Goal: Transaction & Acquisition: Purchase product/service

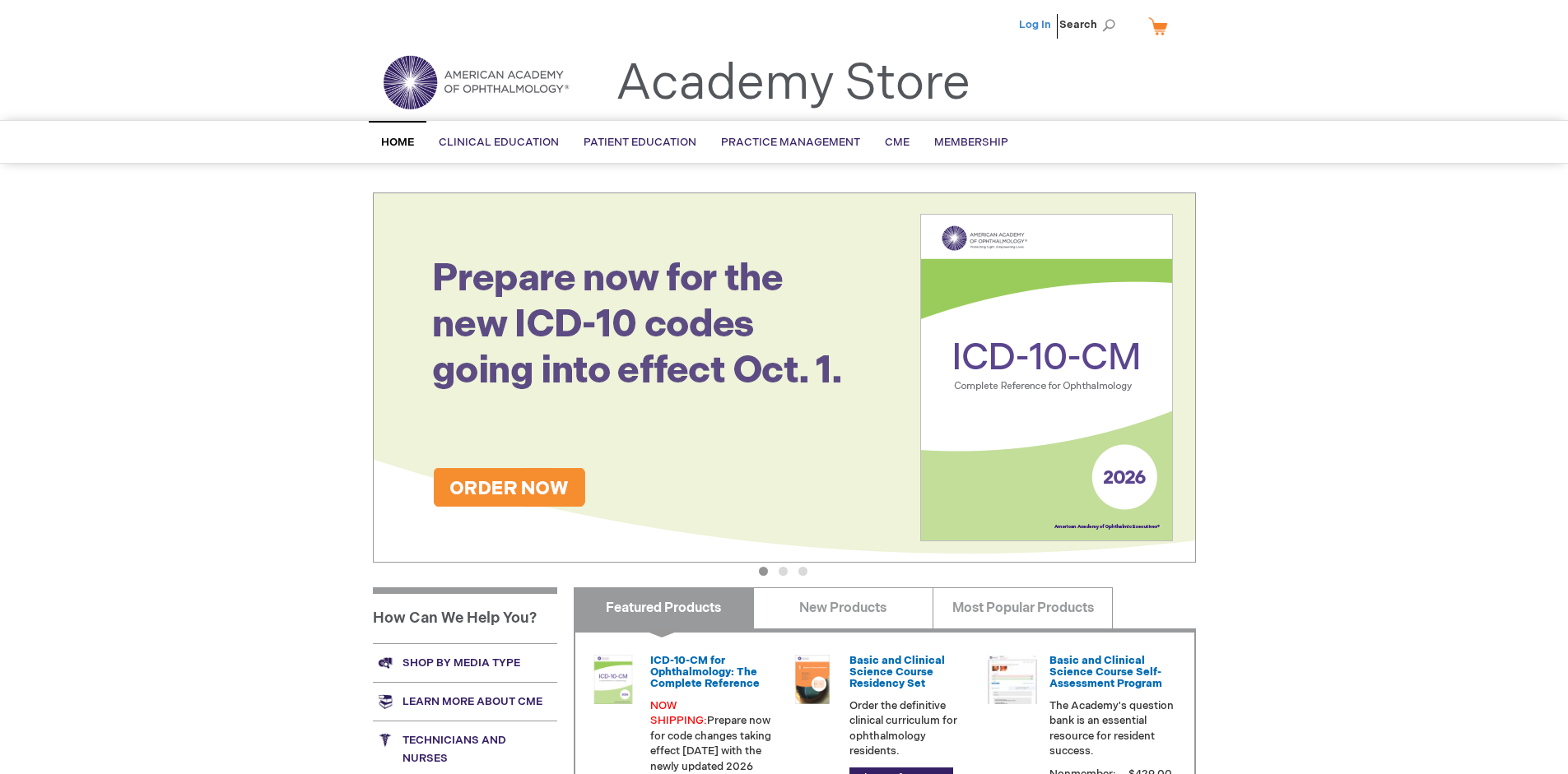
click at [1037, 25] on link "Log In" at bounding box center [1035, 25] width 32 height 13
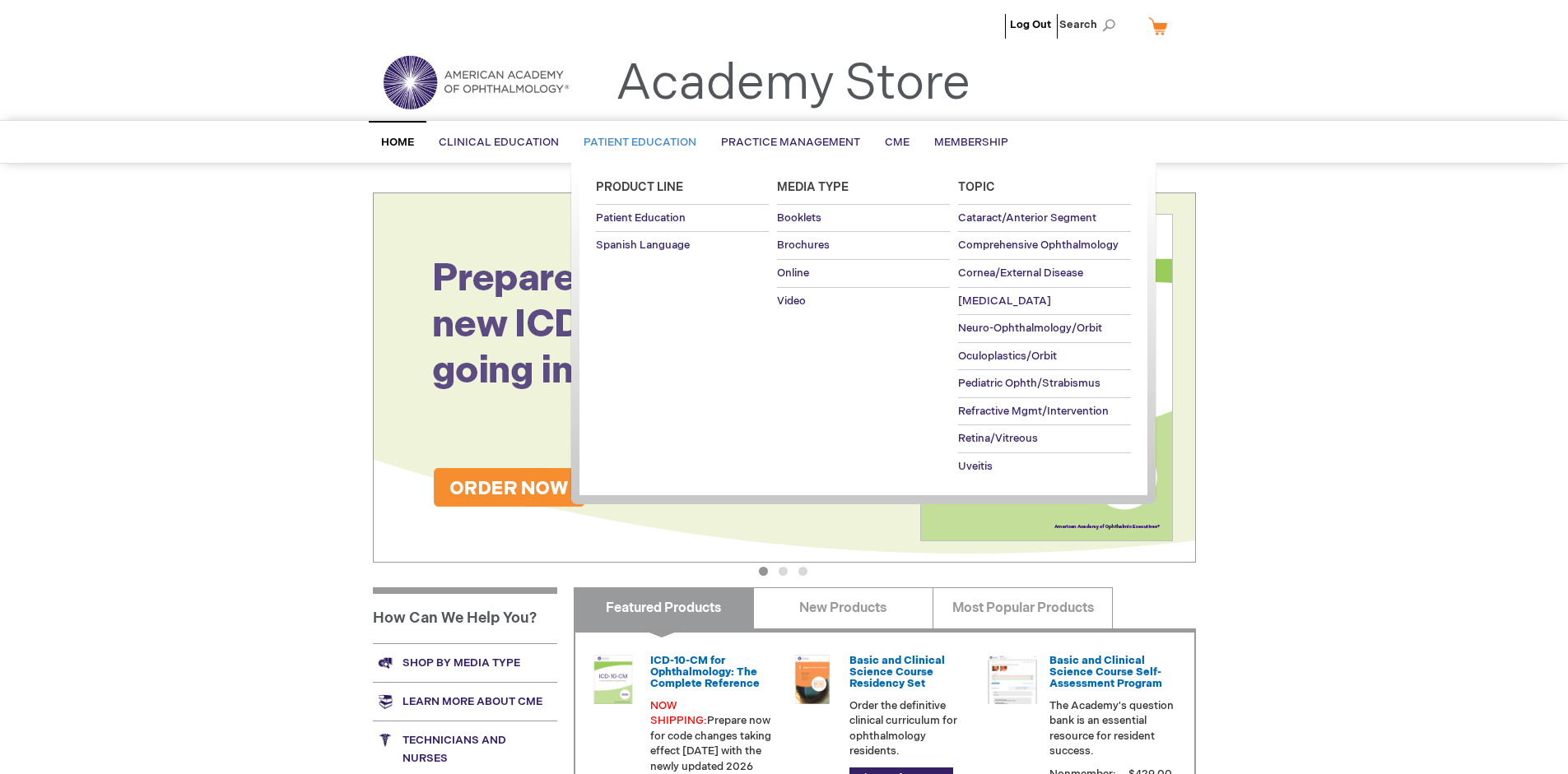
click at [636, 142] on span "Patient Education" at bounding box center [640, 142] width 112 height 13
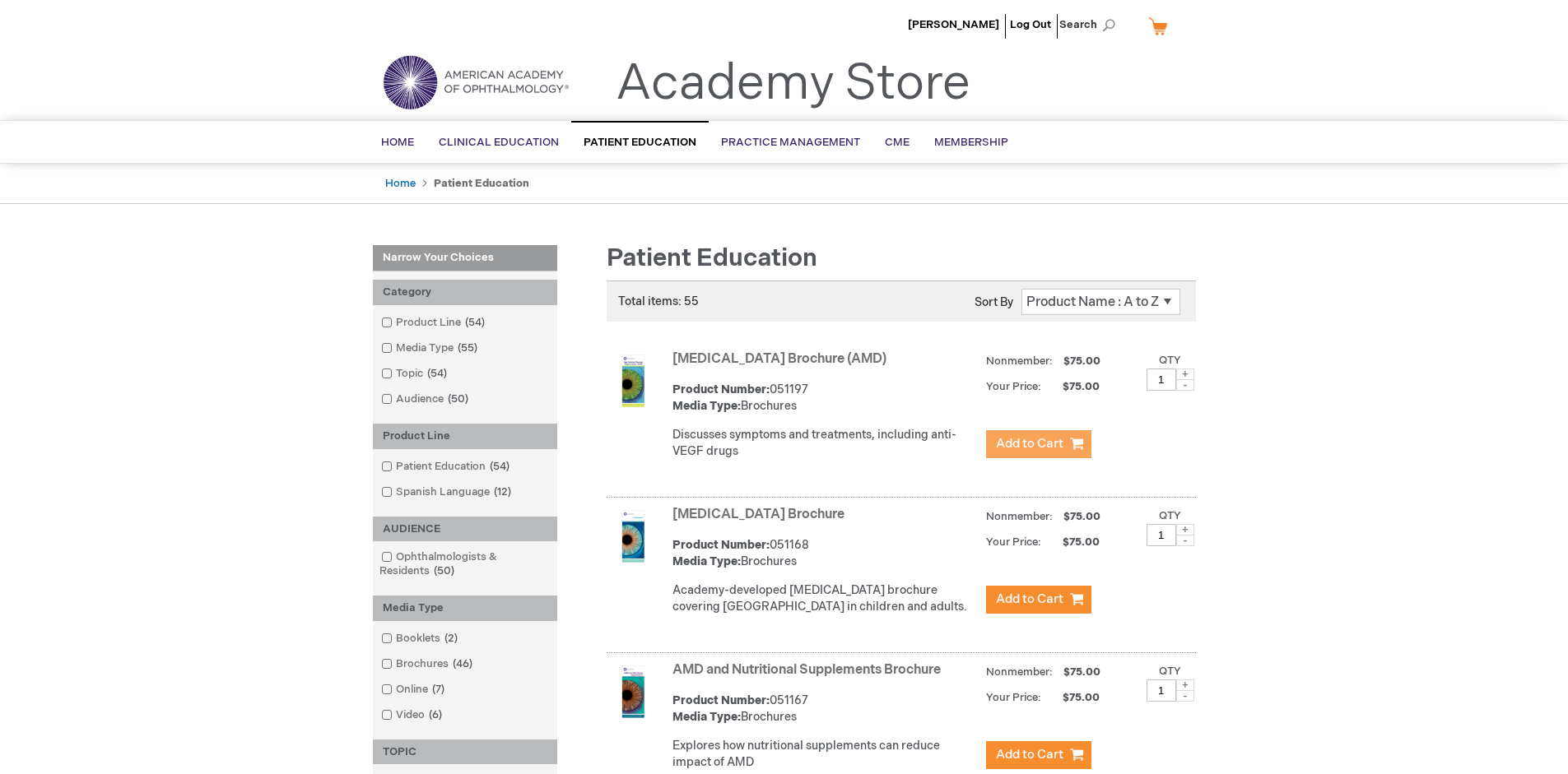
click at [1038, 444] on span "Add to Cart" at bounding box center [1030, 444] width 68 height 16
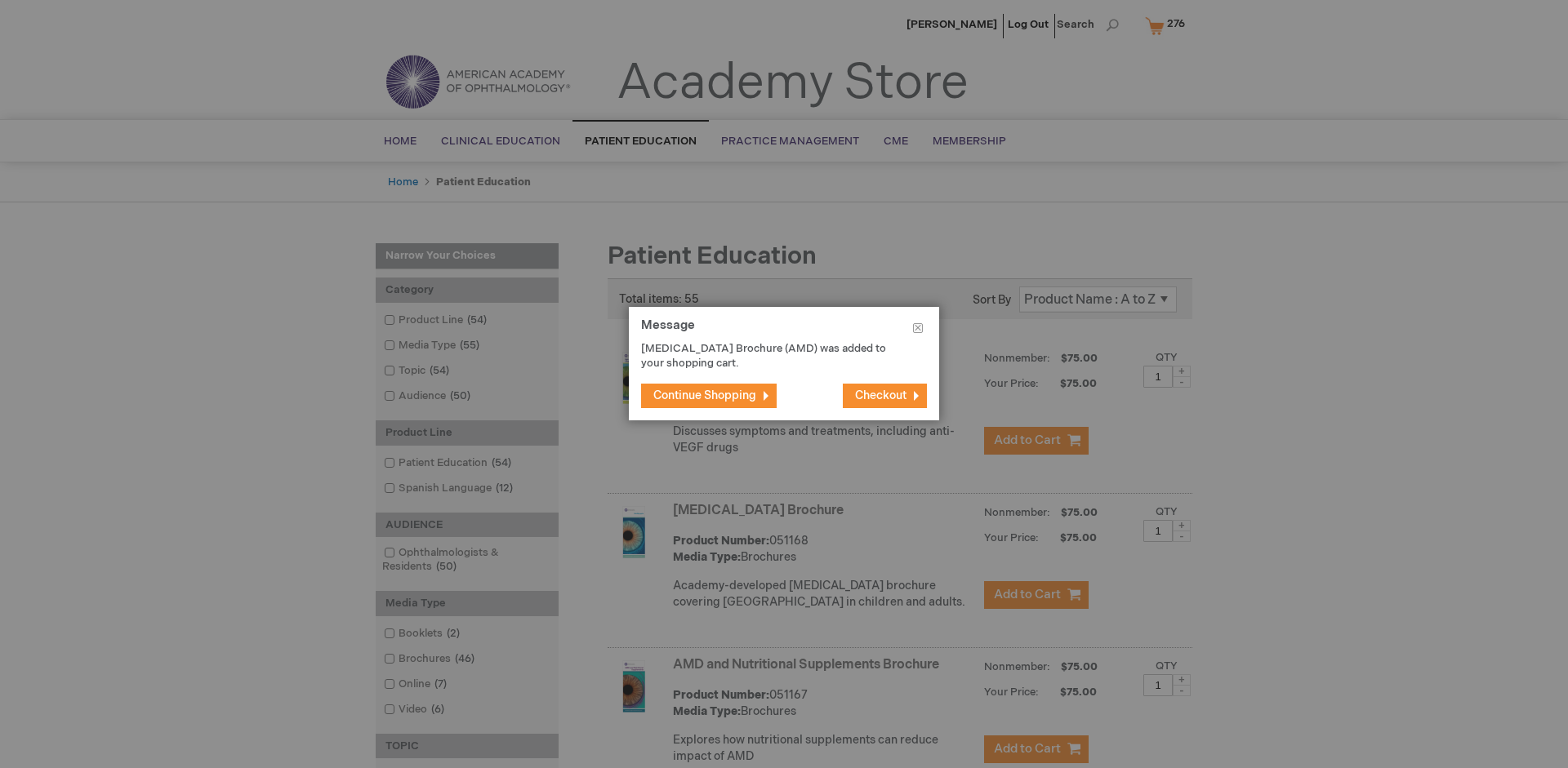
click at [704, 395] on span "Continue Shopping" at bounding box center [704, 395] width 103 height 14
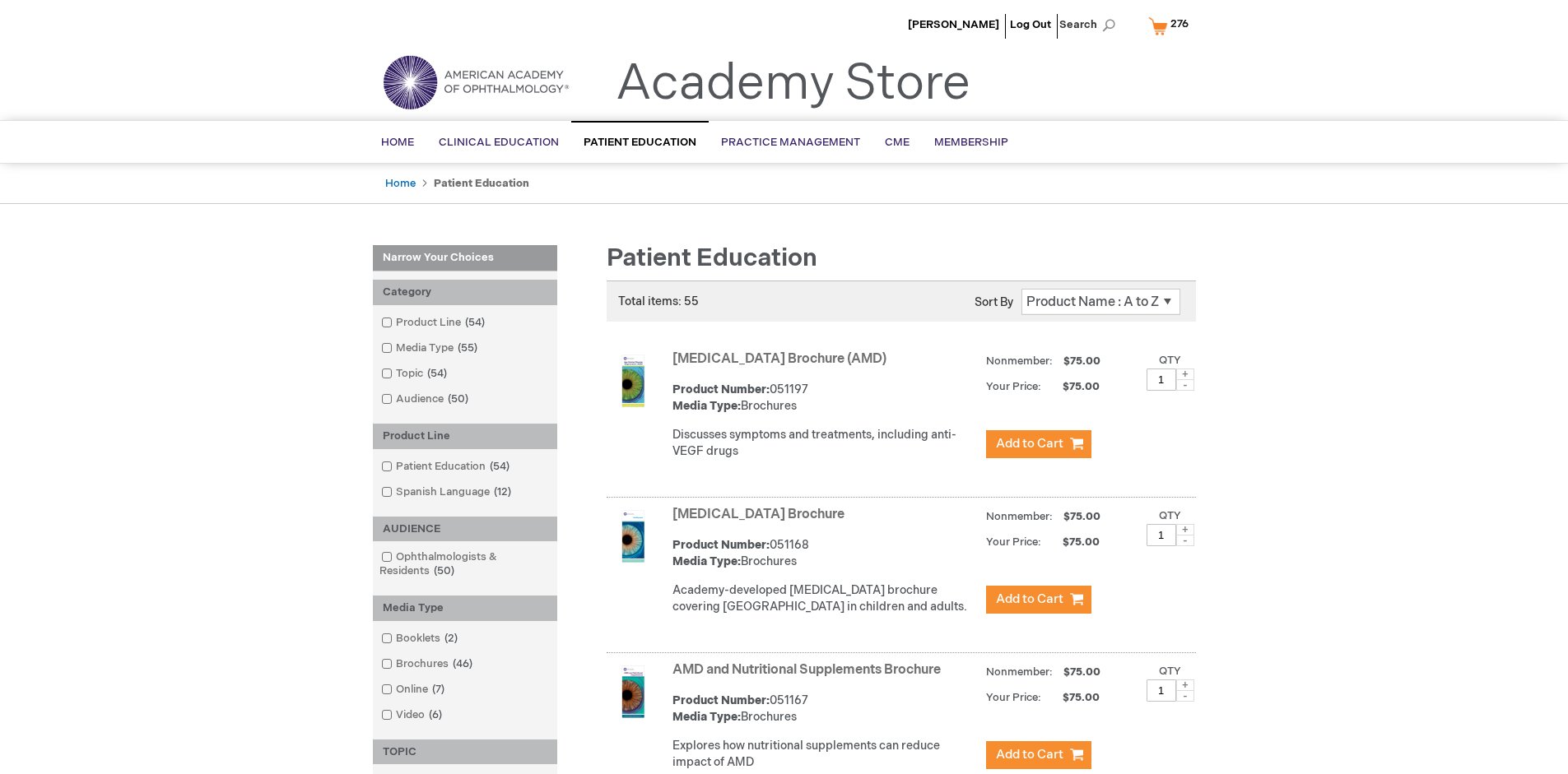
click at [810, 677] on link "AMD and Nutritional Supplements Brochure" at bounding box center [806, 669] width 269 height 16
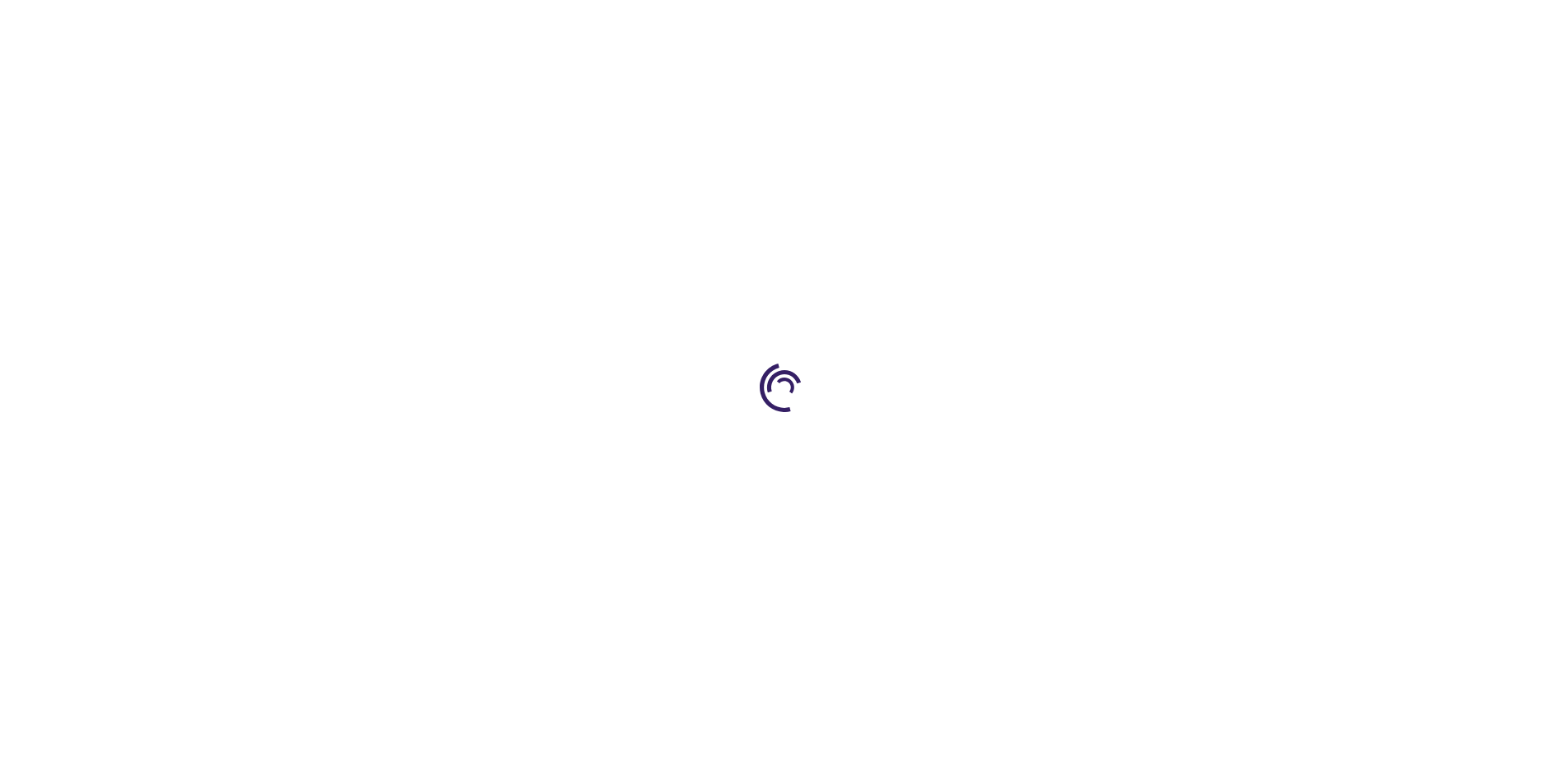
type input "1"
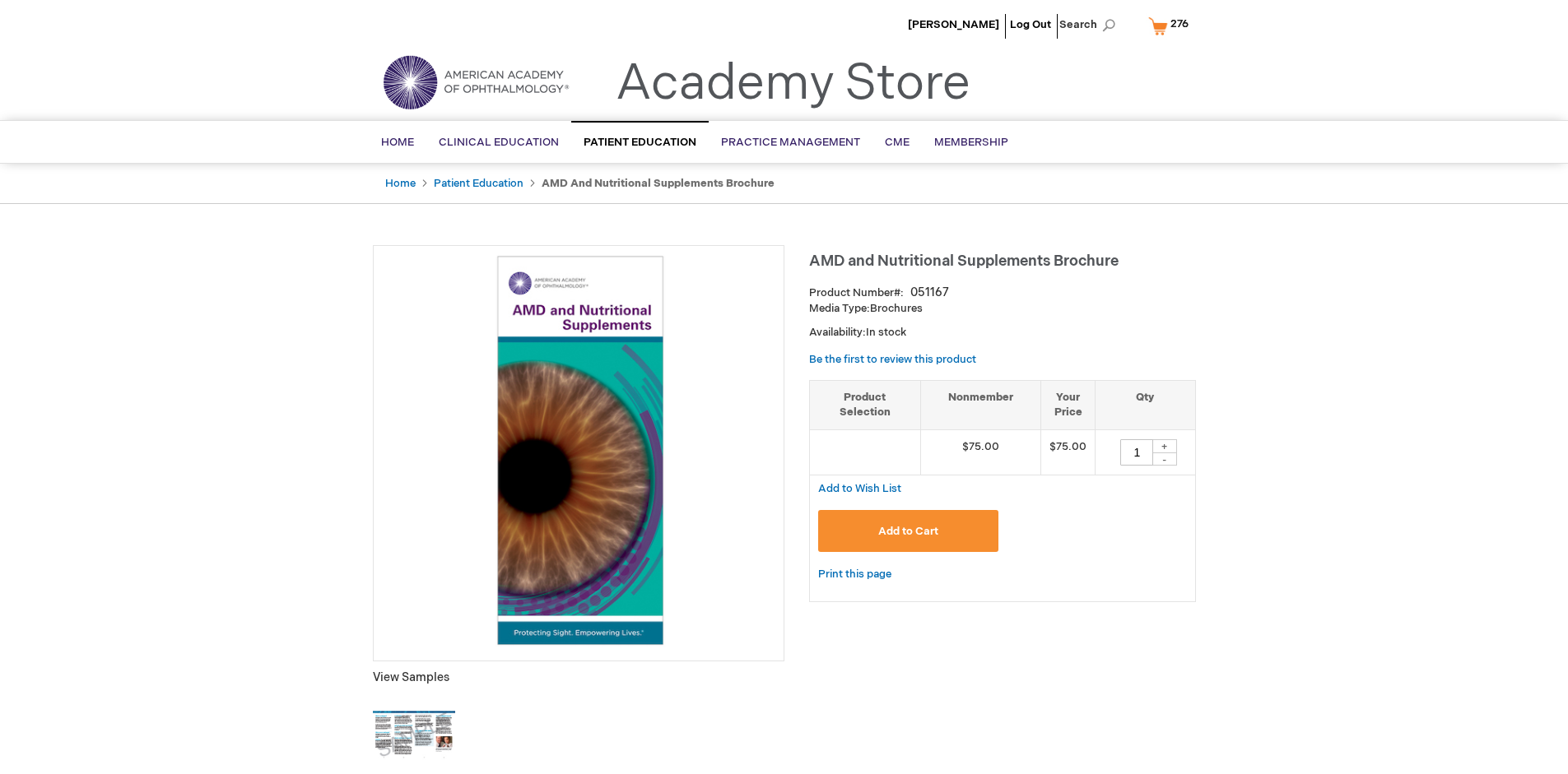
click at [908, 530] on span "Add to Cart" at bounding box center [908, 531] width 60 height 13
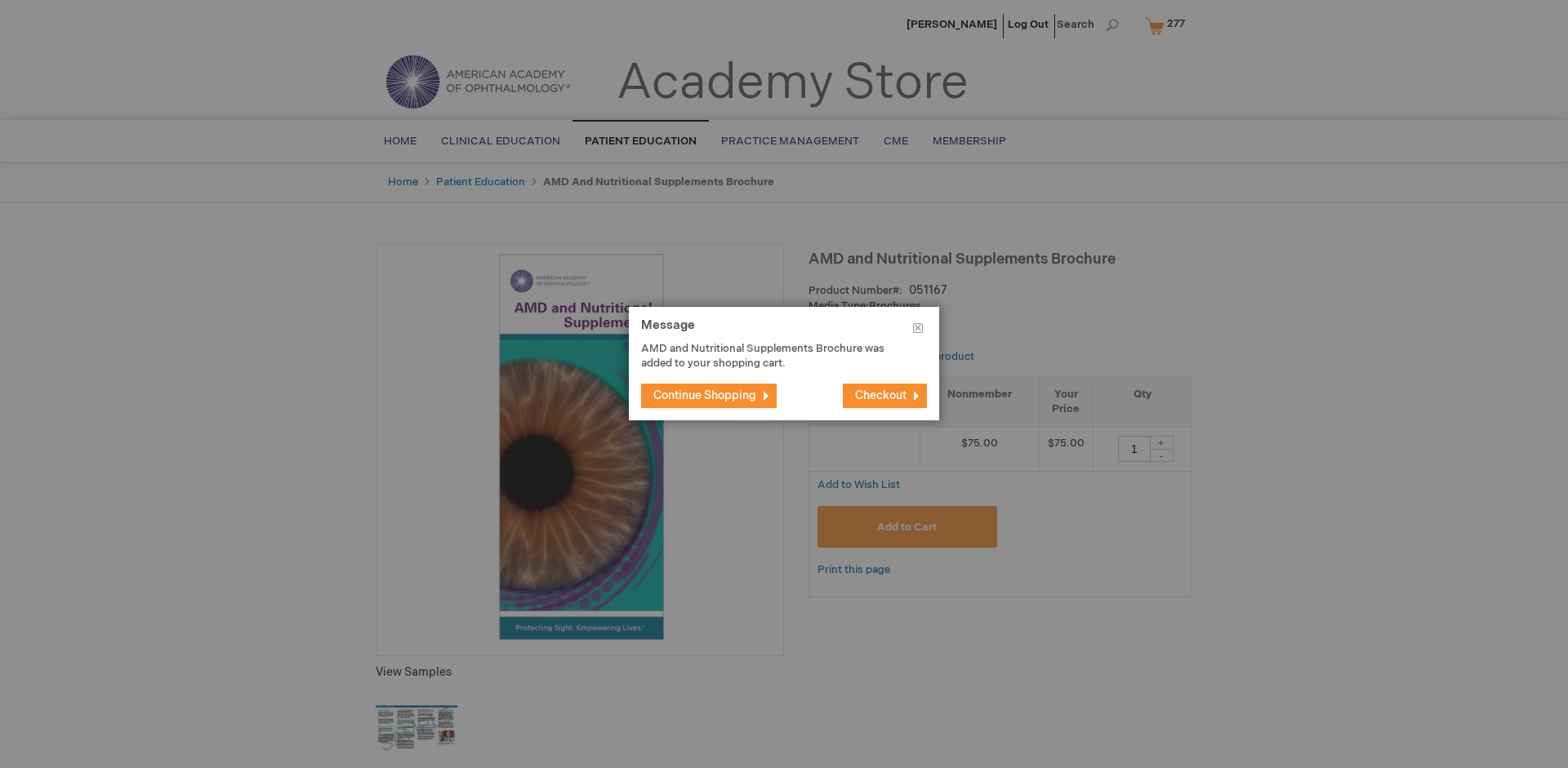
click at [704, 395] on span "Continue Shopping" at bounding box center [704, 395] width 103 height 14
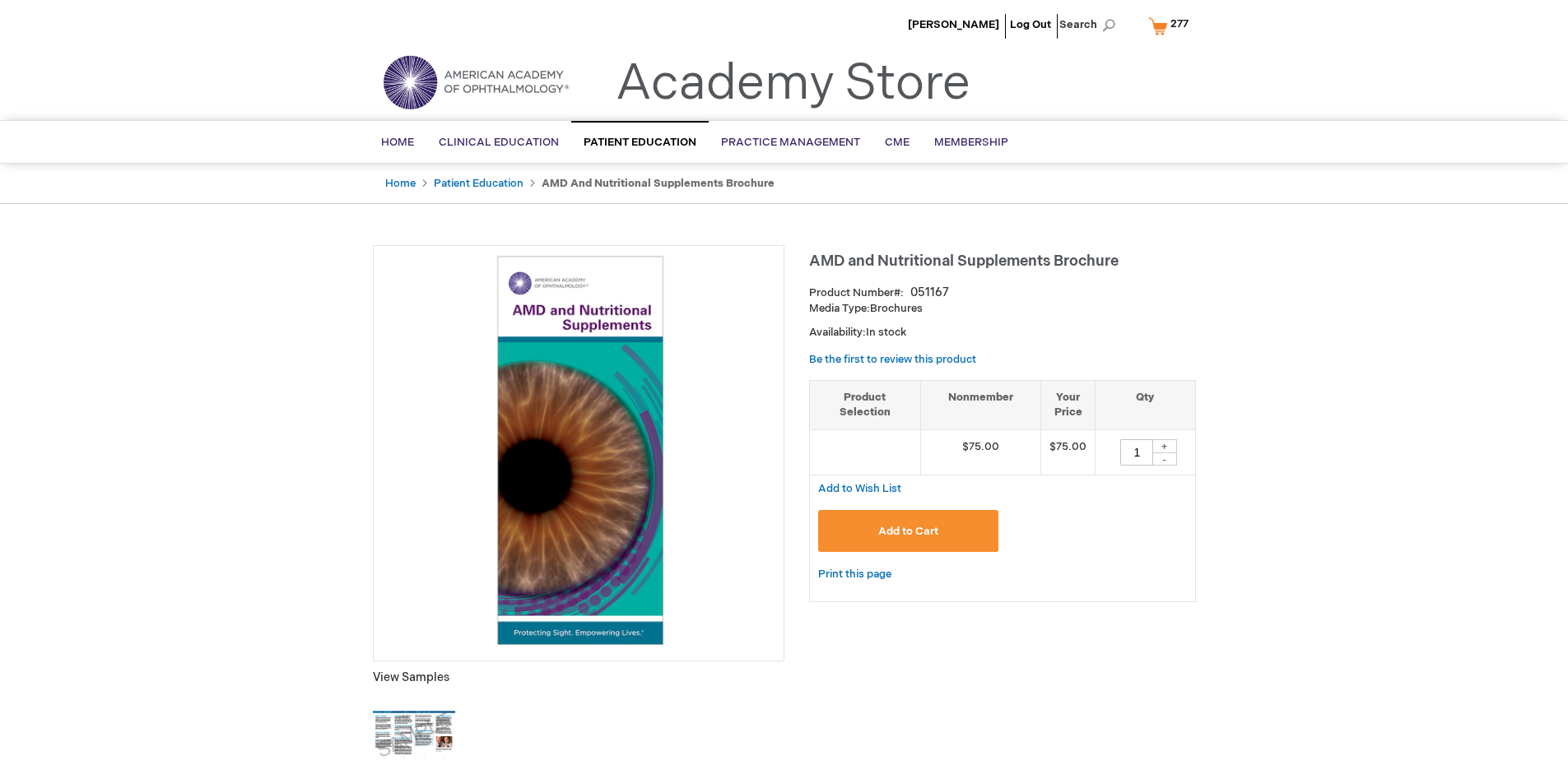
click at [1171, 26] on span "277" at bounding box center [1180, 24] width 18 height 13
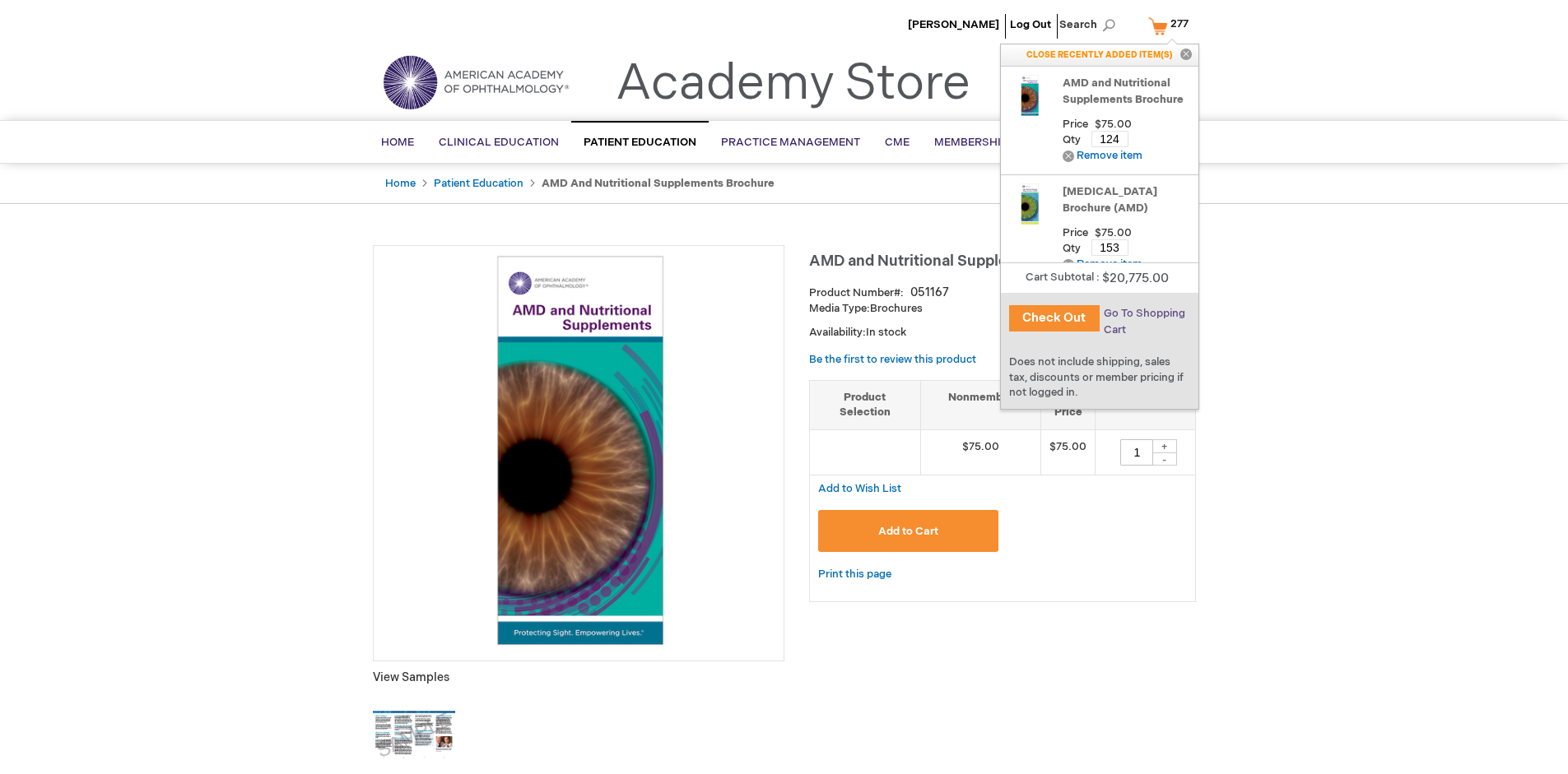
click at [1143, 313] on span "Go To Shopping Cart" at bounding box center [1144, 321] width 82 height 30
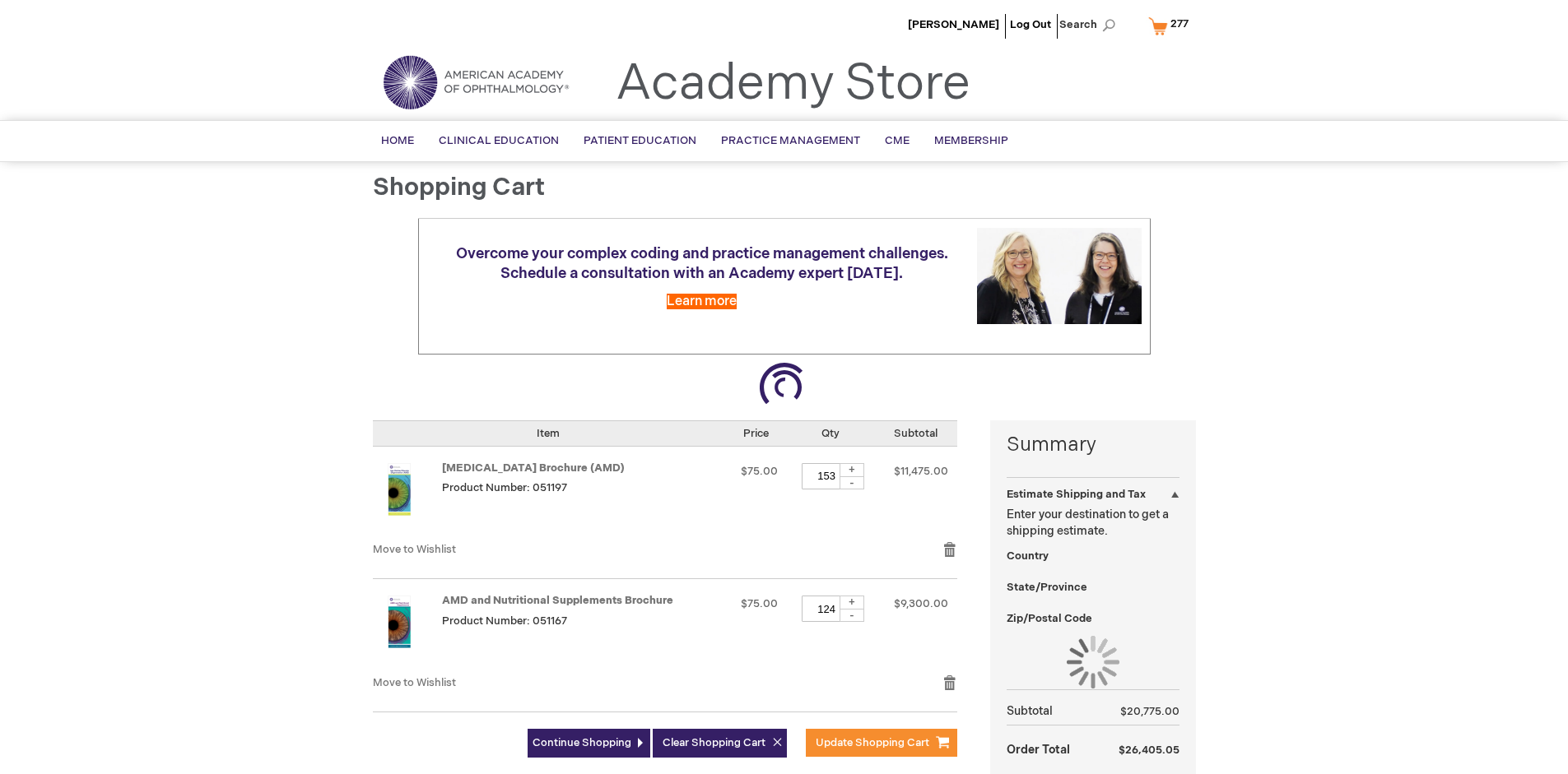
select select "US"
select select "41"
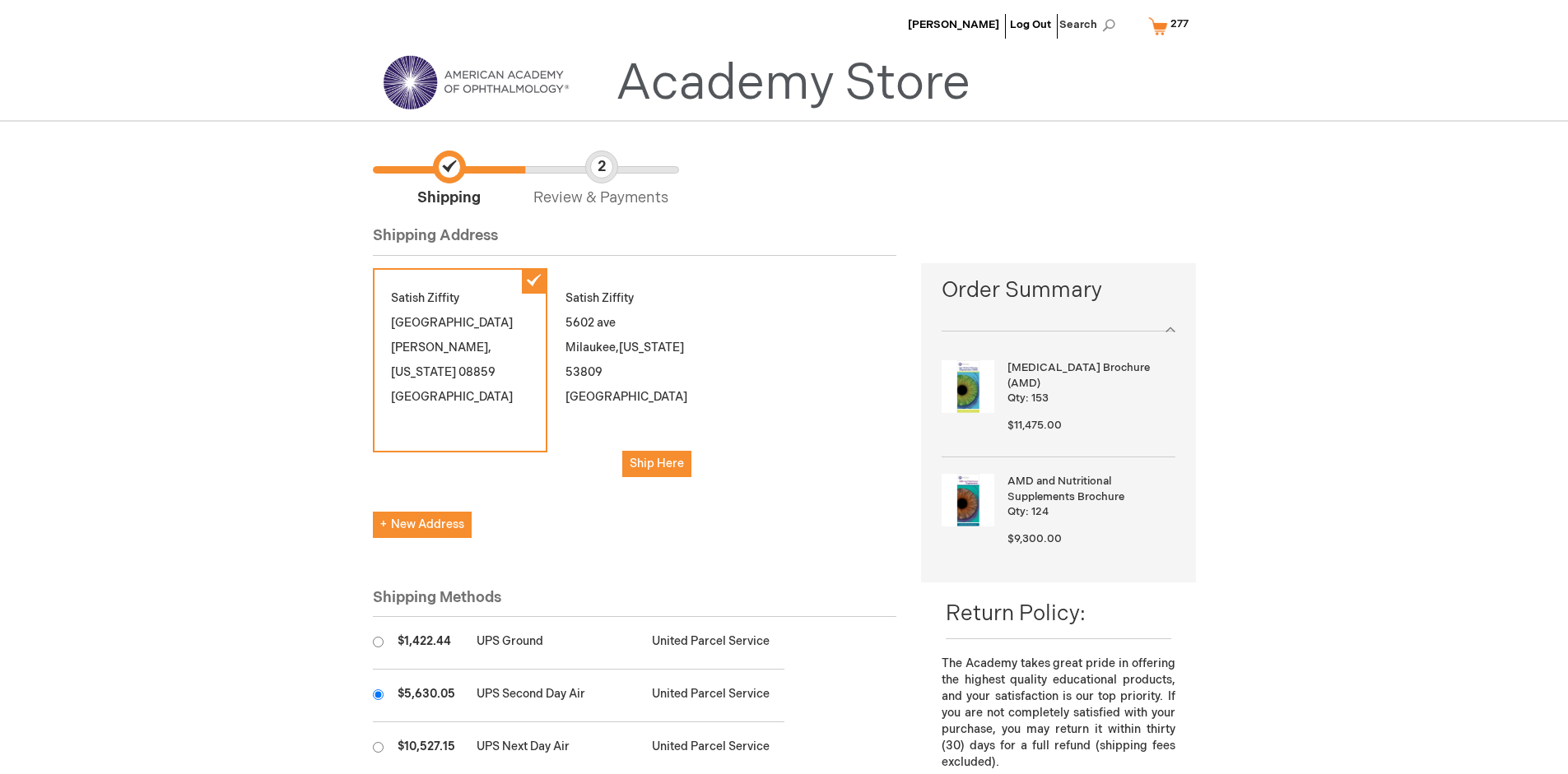
click at [378, 694] on input "radio" at bounding box center [378, 694] width 11 height 11
